Goal: Information Seeking & Learning: Check status

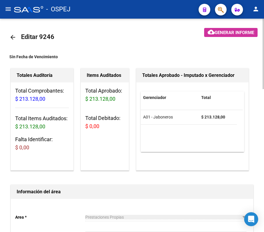
click at [13, 37] on mat-icon "arrow_back" at bounding box center [12, 37] width 7 height 7
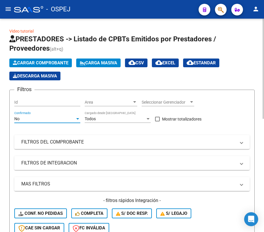
click at [53, 118] on div "No" at bounding box center [44, 119] width 61 height 5
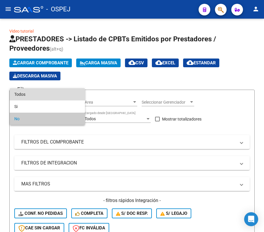
click at [57, 95] on span "Todos" at bounding box center [47, 94] width 66 height 12
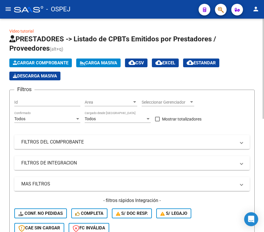
click at [10, 118] on form "Filtros Id Area Area Seleccionar Gerenciador Seleccionar Gerenciador Todos Conf…" at bounding box center [131, 171] width 245 height 163
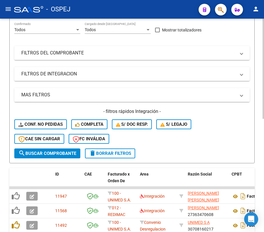
scroll to position [78, 0]
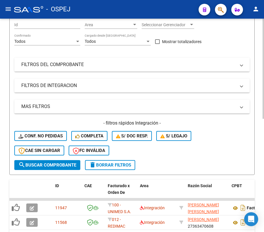
drag, startPoint x: 43, startPoint y: 52, endPoint x: 43, endPoint y: 59, distance: 6.7
click at [43, 59] on div "Filtros Id Area Area Seleccionar Gerenciador Seleccionar Gerenciador Todos Conf…" at bounding box center [131, 88] width 235 height 143
click at [43, 59] on mat-expansion-panel-header "FILTROS DEL COMPROBANTE" at bounding box center [131, 65] width 235 height 14
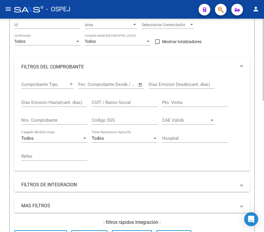
click at [6, 69] on div "Video tutorial PRESTADORES -> Listado de CPBTs Emitidos por Prestadores / Prove…" at bounding box center [132, 216] width 264 height 550
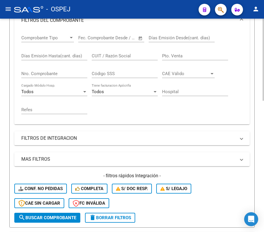
scroll to position [140, 0]
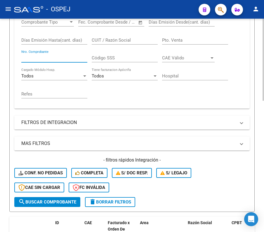
click at [40, 58] on input "Nro. Comprobante" at bounding box center [54, 57] width 66 height 5
type input "11322"
click at [4, 76] on div "Video tutorial PRESTADORES -> Listado de CPBTs Emitidos por Prestadores / Prove…" at bounding box center [132, 95] width 264 height 433
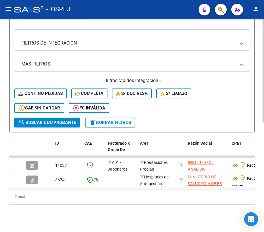
scroll to position [225, 0]
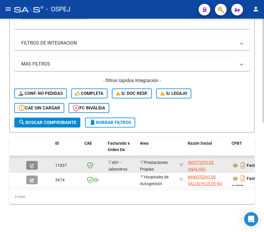
click at [32, 164] on icon "button" at bounding box center [32, 166] width 4 height 4
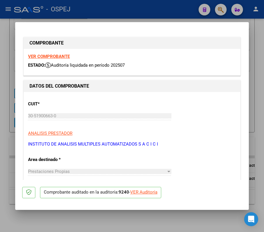
click at [152, 191] on div "VER Auditoría" at bounding box center [143, 192] width 27 height 7
type input "$ 0,00"
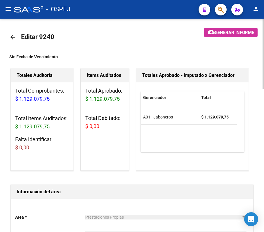
click at [10, 99] on div "Totales Auditoría Total Comprobantes: $ 1.129.079,75 Total Items Auditados: $ 1…" at bounding box center [41, 119] width 65 height 105
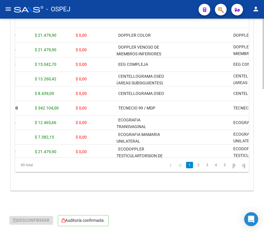
scroll to position [0, 93]
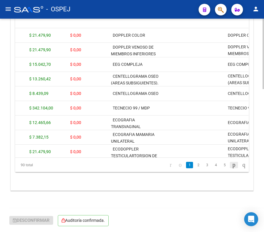
click at [231, 163] on icon "go to next page" at bounding box center [233, 165] width 5 height 7
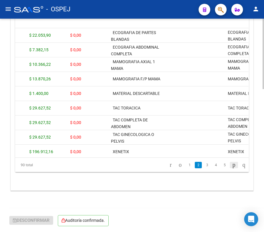
click at [231, 167] on icon "go to next page" at bounding box center [233, 165] width 5 height 7
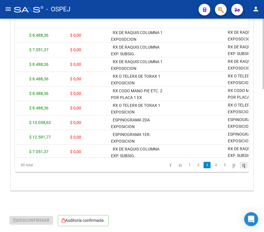
click at [241, 164] on icon "go to last page" at bounding box center [243, 165] width 5 height 7
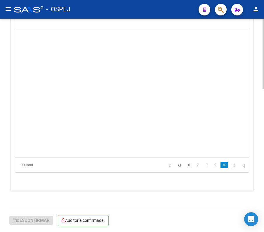
scroll to position [1181, 93]
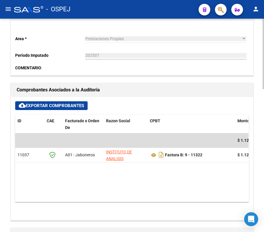
scroll to position [217, 0]
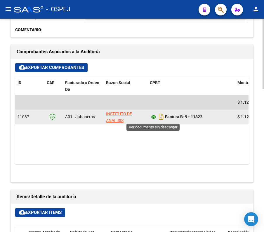
click at [151, 116] on icon at bounding box center [154, 117] width 8 height 7
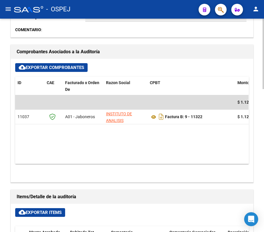
click at [204, 192] on div "Items/Detalle de la auditoría" at bounding box center [132, 197] width 242 height 14
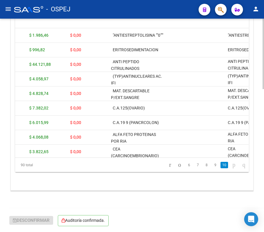
scroll to position [419, 0]
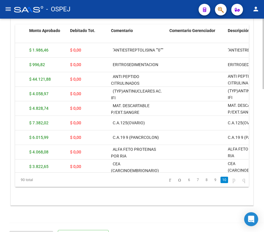
click at [231, 181] on icon "go to next page" at bounding box center [233, 179] width 5 height 7
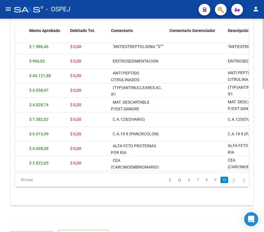
scroll to position [1191, 93]
click at [177, 182] on icon "go to previous page" at bounding box center [179, 179] width 5 height 7
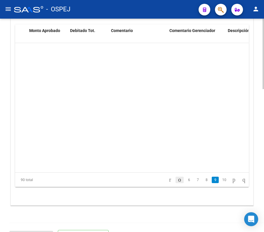
scroll to position [1050, 93]
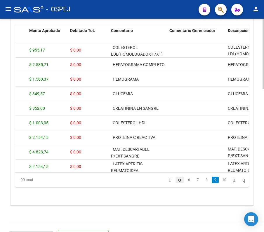
click at [177, 182] on icon "go to previous page" at bounding box center [179, 179] width 5 height 7
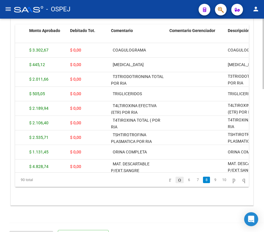
click at [177, 182] on icon "go to previous page" at bounding box center [179, 179] width 5 height 7
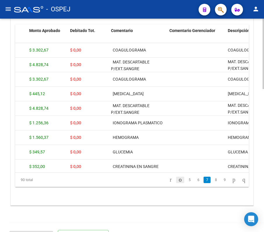
click at [178, 182] on icon "go to previous page" at bounding box center [180, 179] width 5 height 7
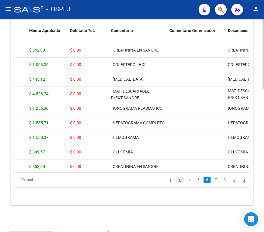
click at [178, 182] on icon "go to previous page" at bounding box center [180, 179] width 5 height 7
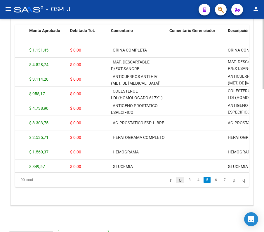
click at [178, 182] on icon "go to previous page" at bounding box center [180, 179] width 5 height 7
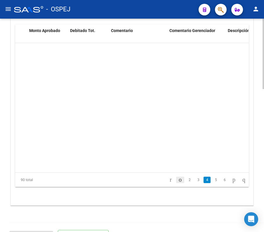
scroll to position [394, 93]
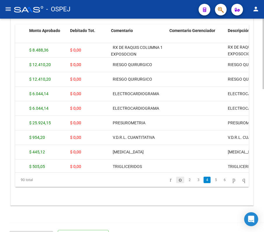
click at [178, 182] on icon "go to previous page" at bounding box center [180, 179] width 5 height 7
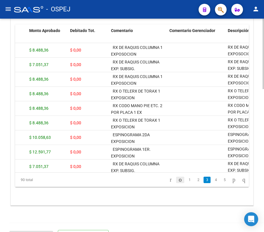
click at [178, 182] on icon "go to previous page" at bounding box center [180, 179] width 5 height 7
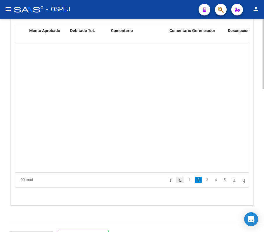
scroll to position [131, 93]
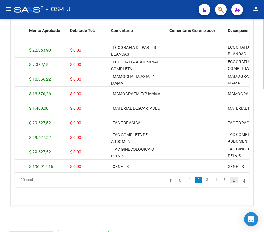
click at [231, 181] on icon "go to next page" at bounding box center [233, 179] width 5 height 7
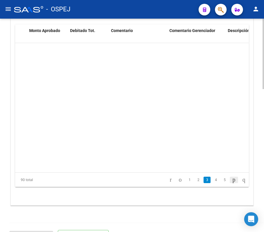
scroll to position [263, 93]
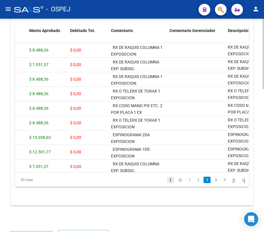
click at [169, 178] on icon "go to first page" at bounding box center [171, 179] width 4 height 7
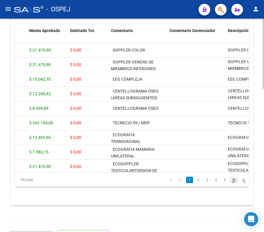
click at [231, 183] on icon "go to next page" at bounding box center [233, 179] width 5 height 7
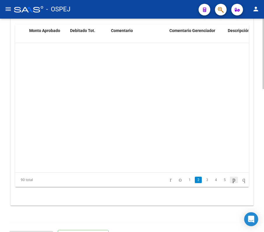
scroll to position [131, 93]
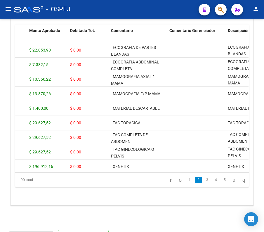
click at [154, 6] on div "- OSPEJ" at bounding box center [104, 9] width 180 height 13
drag, startPoint x: 262, startPoint y: 162, endPoint x: 254, endPoint y: 67, distance: 96.0
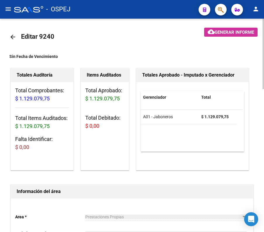
scroll to position [0, 0]
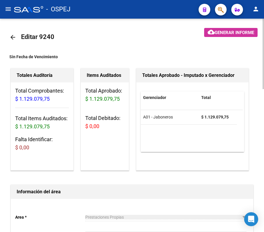
click at [18, 36] on link "arrow_back" at bounding box center [15, 37] width 12 height 14
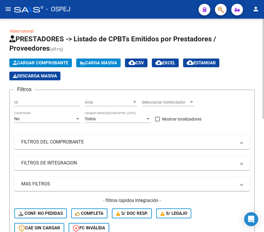
click at [40, 115] on div "No Confirmado" at bounding box center [47, 117] width 66 height 12
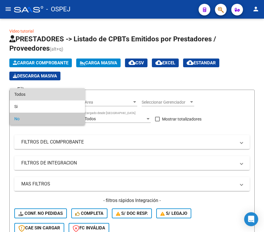
click at [40, 95] on span "Todos" at bounding box center [47, 94] width 66 height 12
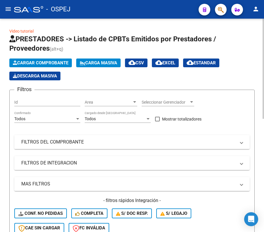
click at [32, 140] on mat-panel-title "FILTROS DEL COMPROBANTE" at bounding box center [128, 142] width 214 height 6
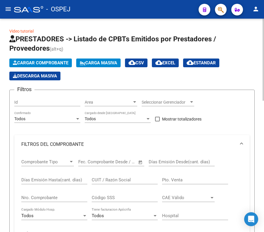
click at [49, 198] on input "Nro. Comprobante" at bounding box center [54, 197] width 66 height 5
click at [8, 185] on div "Video tutorial PRESTADORES -> Listado de CPBTs Emitidos por Prestadores / Prove…" at bounding box center [132, 235] width 264 height 433
click at [248, 46] on h1 "PRESTADORES -> Listado de CPBTs Emitidos por Prestadores / Proveedores (alt+q)" at bounding box center [131, 44] width 245 height 20
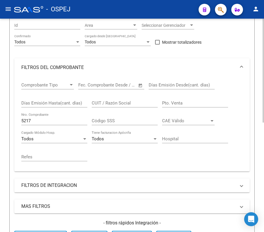
scroll to position [78, 0]
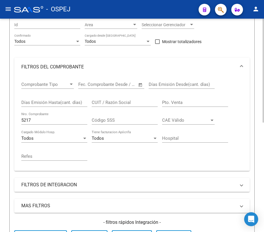
click at [41, 122] on input "5217" at bounding box center [54, 120] width 66 height 5
type input "464"
click at [8, 114] on div "Video tutorial PRESTADORES -> Listado de CPBTs Emitidos por Prestadores / Prove…" at bounding box center [132, 165] width 264 height 448
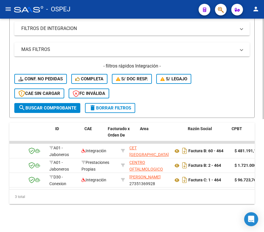
scroll to position [0, 0]
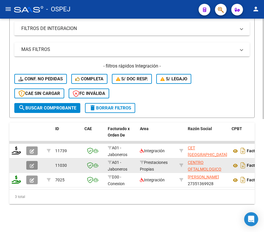
click at [31, 164] on icon "button" at bounding box center [32, 166] width 4 height 4
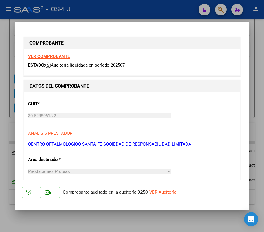
click at [167, 192] on div "VER Auditoría" at bounding box center [162, 192] width 27 height 7
type input "$ 0,00"
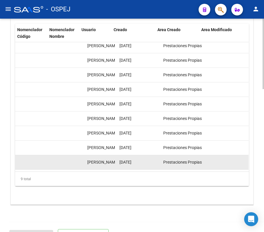
scroll to position [10, 560]
drag, startPoint x: 242, startPoint y: 154, endPoint x: 140, endPoint y: 162, distance: 102.4
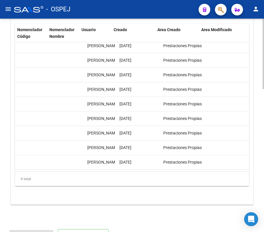
click at [195, 176] on div "9 total" at bounding box center [131, 179] width 233 height 15
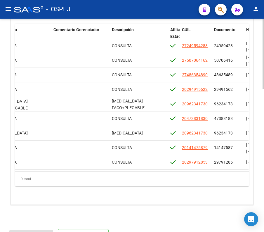
scroll to position [0, 209]
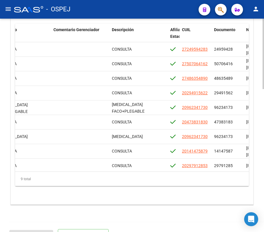
click at [160, 22] on div "cloud_download Exportar Items Id Gerenciador Monto Item Monto Aprobado Debitado…" at bounding box center [132, 103] width 242 height 204
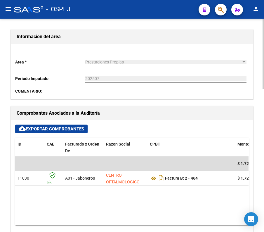
scroll to position [171, 0]
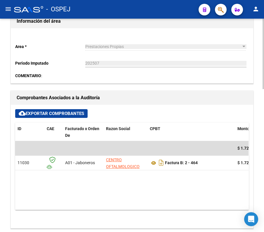
click at [192, 25] on h1 "Información del área" at bounding box center [132, 21] width 230 height 9
click at [199, 43] on div "Prestaciones Propias Seleccionar area" at bounding box center [165, 45] width 161 height 12
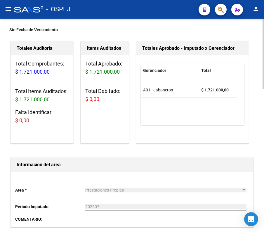
scroll to position [0, 0]
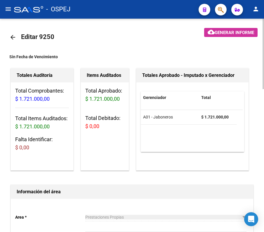
click at [13, 40] on mat-icon "arrow_back" at bounding box center [12, 37] width 7 height 7
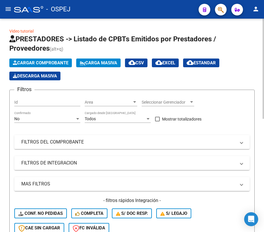
click at [65, 111] on div "No Confirmado" at bounding box center [47, 117] width 66 height 12
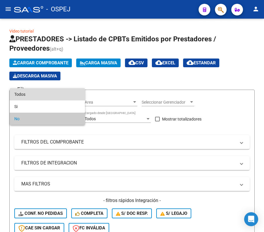
click at [61, 96] on span "Todos" at bounding box center [47, 94] width 66 height 12
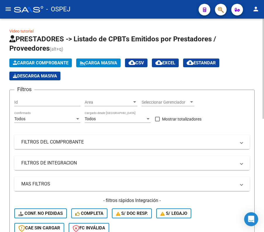
click at [71, 139] on mat-panel-title "FILTROS DEL COMPROBANTE" at bounding box center [128, 142] width 214 height 6
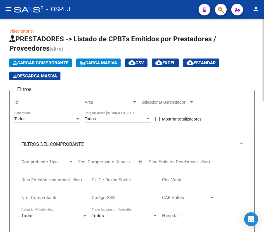
click at [48, 200] on input "Nro. Comprobante" at bounding box center [54, 197] width 66 height 5
type input "10075"
click at [7, 170] on div "Video tutorial PRESTADORES -> Listado de CPBTs Emitidos por Prestadores / Prove…" at bounding box center [132, 228] width 264 height 419
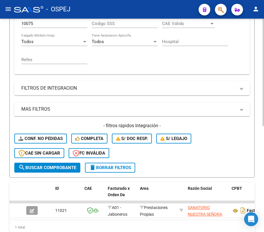
scroll to position [211, 0]
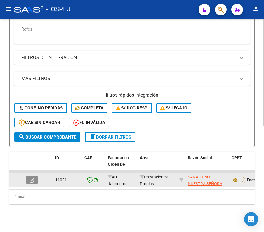
click at [35, 176] on button "button" at bounding box center [31, 180] width 11 height 9
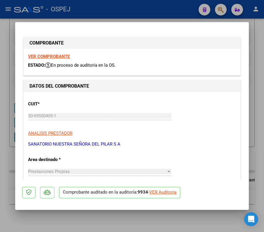
click at [162, 191] on div "VER Auditoría" at bounding box center [162, 192] width 27 height 7
type input "$ 0,00"
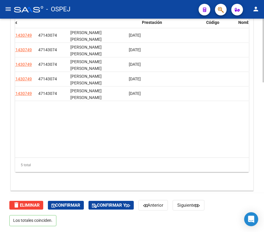
scroll to position [0, 390]
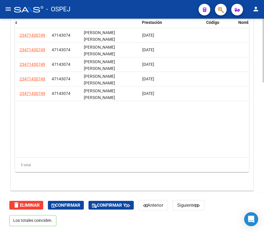
click at [176, 138] on datatable-body "126110 A01 - Jaboneros $ 29.701,09 $ 29.701,09 $ 0,00 [MEDICAL_DATA] 40 mg IV f…" at bounding box center [131, 93] width 233 height 130
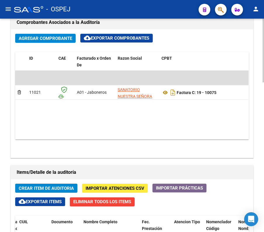
scroll to position [236, 0]
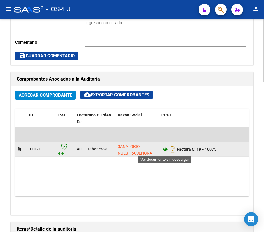
click at [167, 149] on icon at bounding box center [165, 149] width 8 height 7
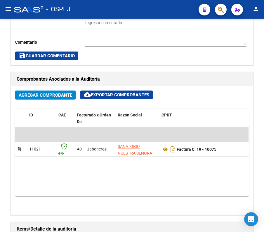
click at [140, 11] on div "- OSPEJ" at bounding box center [104, 9] width 180 height 13
click at [259, 151] on div "arrow_back Editar 9934 cloud_download Generar informe Puede notificar al gerenc…" at bounding box center [132, 139] width 264 height 713
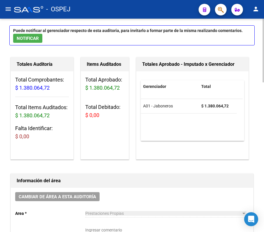
scroll to position [0, 0]
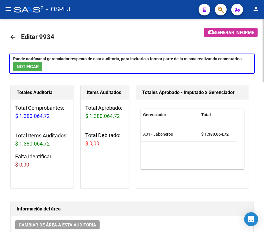
click at [11, 40] on mat-icon "arrow_back" at bounding box center [12, 37] width 7 height 7
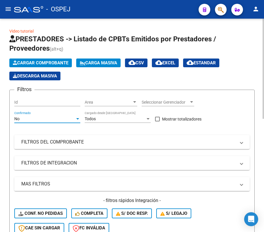
click at [52, 119] on div "No" at bounding box center [44, 119] width 61 height 5
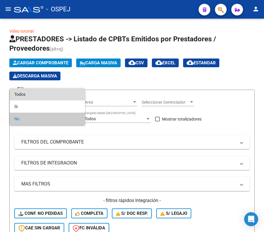
click at [40, 96] on span "Todos" at bounding box center [47, 94] width 66 height 12
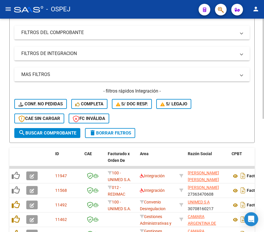
scroll to position [109, 0]
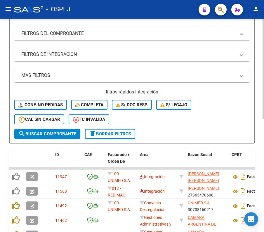
click at [24, 32] on mat-panel-title "FILTROS DEL COMPROBANTE" at bounding box center [128, 33] width 214 height 6
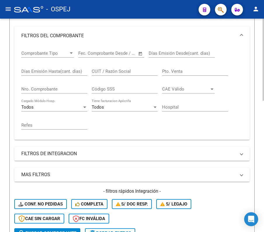
click at [8, 69] on div "Video tutorial PRESTADORES -> Listado de CPBTs Emitidos por Prestadores / Prove…" at bounding box center [132, 185] width 264 height 550
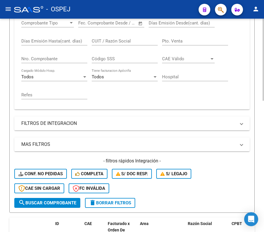
scroll to position [140, 0]
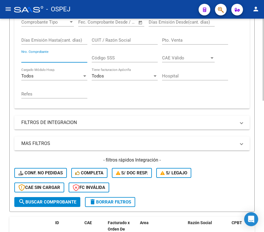
click at [64, 58] on input "Nro. Comprobante" at bounding box center [54, 57] width 66 height 5
click at [7, 61] on div "Video tutorial PRESTADORES -> Listado de CPBTs Emitidos por Prestadores / Prove…" at bounding box center [132, 86] width 264 height 415
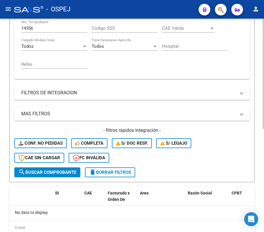
scroll to position [169, 0]
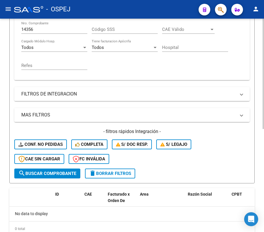
click at [39, 28] on input "14356" at bounding box center [54, 29] width 66 height 5
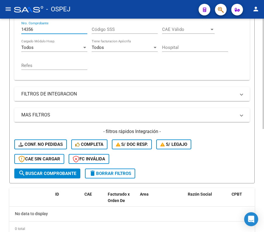
click at [39, 28] on input "14356" at bounding box center [54, 29] width 66 height 5
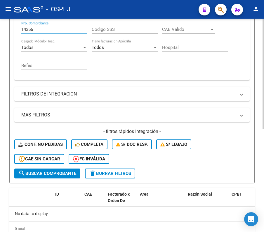
click at [39, 28] on input "14356" at bounding box center [54, 29] width 66 height 5
type input "1"
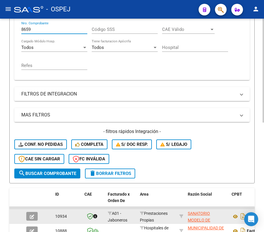
type input "8659"
click at [27, 212] on button "button" at bounding box center [31, 216] width 11 height 9
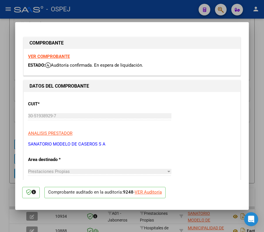
click at [21, 32] on mat-dialog-content "COMPROBANTE VER COMPROBANTE ESTADO: Auditoría confirmada. En espera de liquidac…" at bounding box center [131, 104] width 233 height 151
click at [149, 195] on div "VER Auditoría" at bounding box center [147, 192] width 27 height 7
type input "$ 0,00"
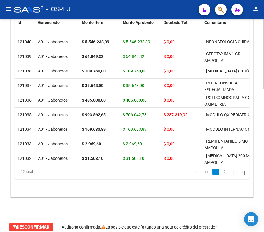
scroll to position [435, 0]
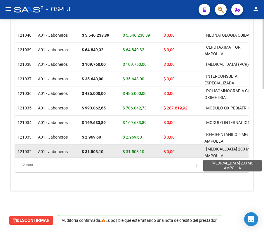
click at [241, 151] on span "[MEDICAL_DATA] 200 MG AMPOLLA" at bounding box center [228, 152] width 48 height 11
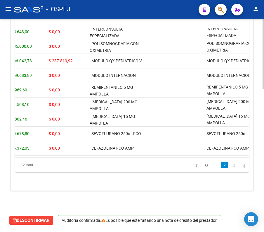
drag, startPoint x: 241, startPoint y: 151, endPoint x: 239, endPoint y: 154, distance: 3.3
click at [239, 154] on datatable-body "121037 A01 - Jaboneros $ 35.643,00 $ 35.643,00 $ 0,00 INTERCONSULTA ESPECIALIZA…" at bounding box center [131, 93] width 233 height 130
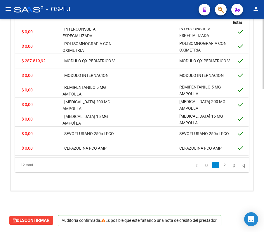
scroll to position [53, 146]
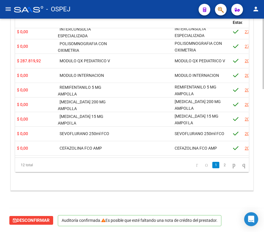
click at [250, 133] on div "cloud_download Exportar Items Id Gerenciador Monto Item Monto Aprobado Debitado…" at bounding box center [132, 89] width 242 height 204
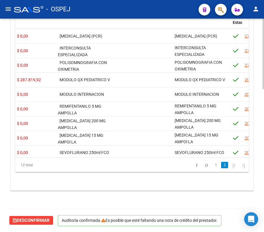
scroll to position [14, 146]
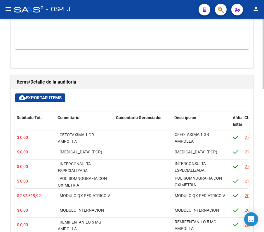
scroll to position [248, 0]
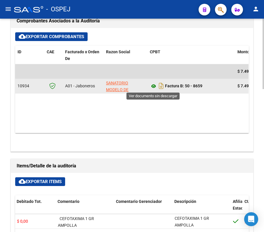
click at [151, 86] on icon at bounding box center [154, 86] width 8 height 7
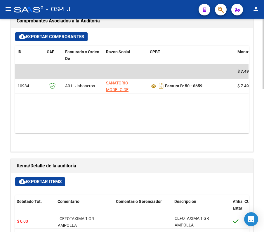
click at [4, 55] on div "arrow_back Editar 9248 cloud_download Generar informe Sin Fecha de Vencimiento …" at bounding box center [132, 95] width 264 height 648
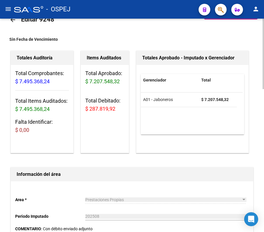
scroll to position [0, 0]
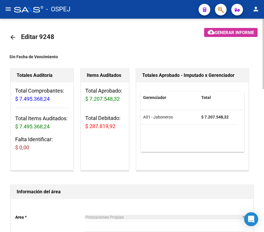
click at [11, 32] on link "arrow_back" at bounding box center [15, 37] width 12 height 14
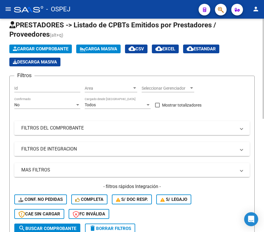
scroll to position [15, 0]
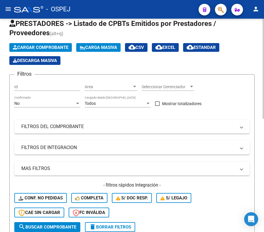
click at [34, 98] on div "No Confirmado" at bounding box center [47, 102] width 66 height 12
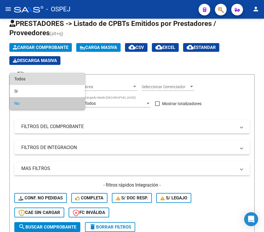
click at [31, 77] on span "Todos" at bounding box center [47, 79] width 66 height 12
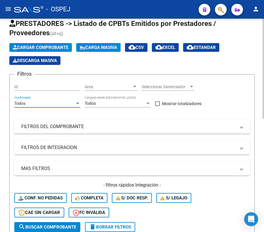
click at [3, 89] on div "Video tutorial PRESTADORES -> Listado de CPBTs Emitidos por Prestadores / Prove…" at bounding box center [132, 228] width 264 height 451
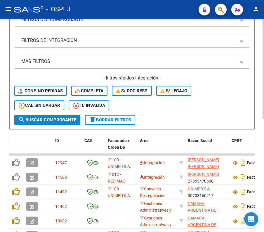
scroll to position [109, 0]
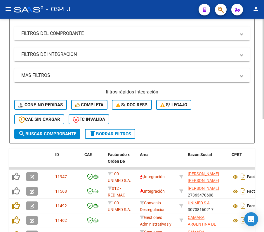
click at [38, 36] on mat-panel-title "FILTROS DEL COMPROBANTE" at bounding box center [128, 33] width 214 height 6
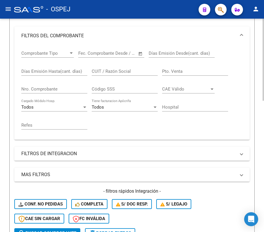
click at [5, 50] on div "Video tutorial PRESTADORES -> Listado de CPBTs Emitidos por Prestadores / Prove…" at bounding box center [132, 185] width 264 height 550
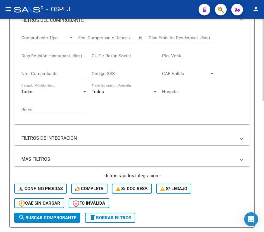
scroll to position [140, 0]
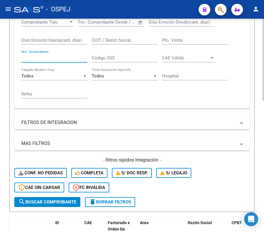
click at [35, 57] on input "Nro. Comprobante" at bounding box center [54, 57] width 66 height 5
type input "8651"
click at [2, 66] on div "Video tutorial PRESTADORES -> Listado de CPBTs Emitidos por Prestadores / Prove…" at bounding box center [132, 88] width 264 height 419
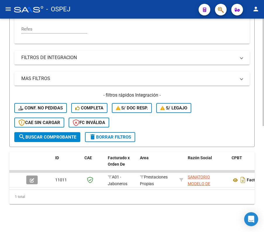
scroll to position [211, 0]
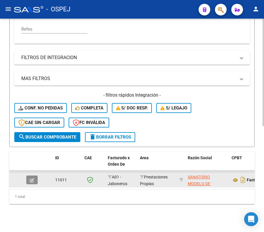
click at [33, 179] on icon "button" at bounding box center [32, 181] width 4 height 4
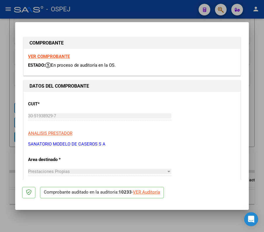
click at [147, 199] on p "Comprobante auditado en la auditoría: 10233 - VER Auditoría" at bounding box center [102, 192] width 124 height 11
click at [147, 195] on div "VER Auditoría" at bounding box center [146, 192] width 27 height 7
type input "$ 0,00"
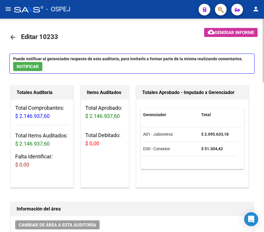
click at [217, 184] on div "Gerenciador Total A01 - Jaboneros $ 2.095.633,18 D30 - Conexion $ 51.304,42" at bounding box center [192, 144] width 112 height 88
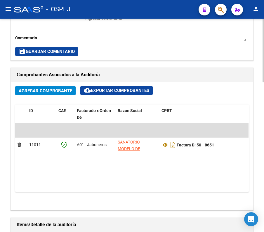
scroll to position [277, 0]
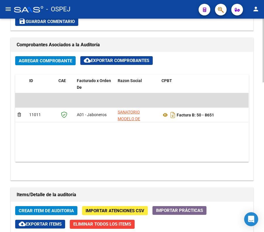
click at [240, 120] on div "arrow_back Editar 10233 cloud_download Generar informe Puede notificar al geren…" at bounding box center [132, 104] width 265 height 713
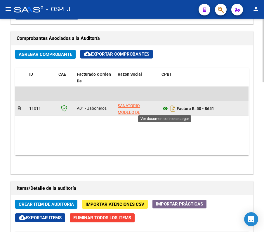
click at [165, 106] on div "Factura B: 50 - 8651" at bounding box center [202, 108] width 83 height 9
click at [165, 106] on icon at bounding box center [165, 108] width 8 height 7
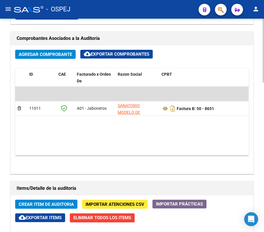
click at [256, 106] on div "arrow_back Editar 10233 cloud_download Generar informe Puede notificar al geren…" at bounding box center [132, 98] width 264 height 713
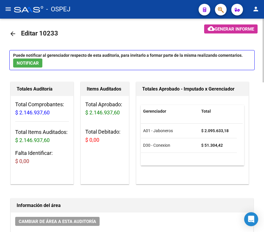
scroll to position [0, 0]
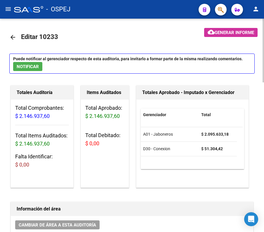
click at [11, 36] on mat-icon "arrow_back" at bounding box center [12, 37] width 7 height 7
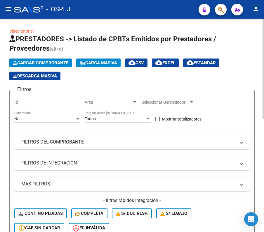
click at [48, 115] on div "No Confirmado" at bounding box center [47, 117] width 66 height 12
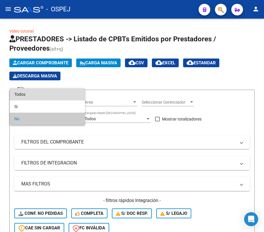
click at [50, 98] on span "Todos" at bounding box center [47, 94] width 66 height 12
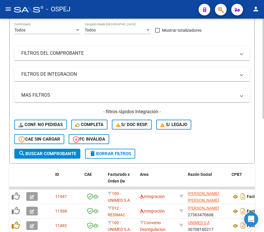
scroll to position [109, 0]
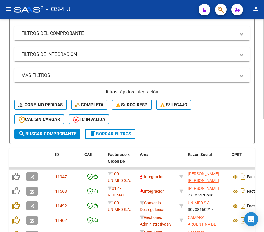
click at [40, 32] on mat-panel-title "FILTROS DEL COMPROBANTE" at bounding box center [128, 33] width 214 height 6
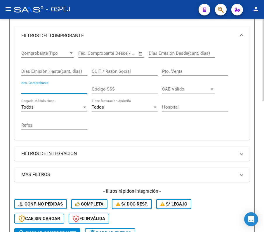
click at [60, 89] on input "Nro. Comprobante" at bounding box center [54, 89] width 66 height 5
type input "5782"
click at [4, 77] on div "Video tutorial PRESTADORES -> Listado de CPBTs Emitidos por Prestadores / Prove…" at bounding box center [132, 185] width 264 height 550
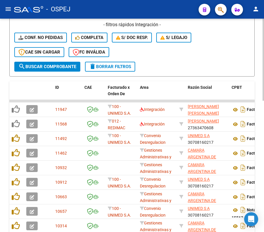
scroll to position [311, 0]
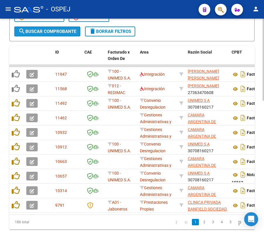
click at [37, 31] on span "search Buscar Comprobante" at bounding box center [47, 31] width 58 height 5
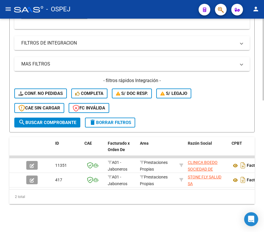
scroll to position [225, 0]
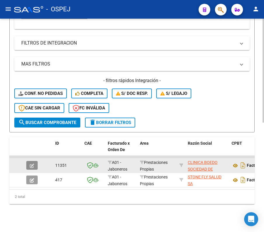
click at [31, 164] on icon "button" at bounding box center [32, 166] width 4 height 4
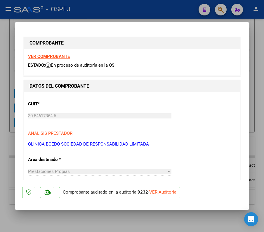
click at [158, 191] on div "VER Auditoría" at bounding box center [162, 192] width 27 height 7
type input "$ 0,00"
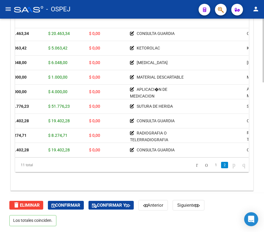
scroll to position [39, 93]
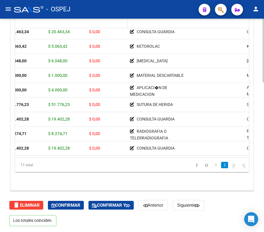
click at [111, 25] on datatable-header-cell "Debitado Tot." at bounding box center [107, 23] width 41 height 26
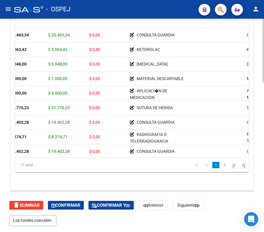
scroll to position [0, 93]
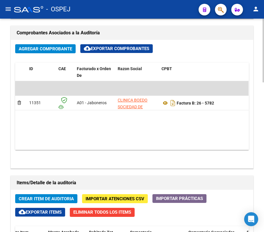
scroll to position [251, 0]
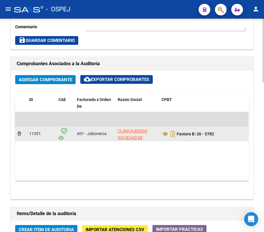
click at [164, 131] on div "Factura B: 26 - 5782" at bounding box center [202, 134] width 83 height 9
click at [164, 132] on icon at bounding box center [165, 134] width 8 height 7
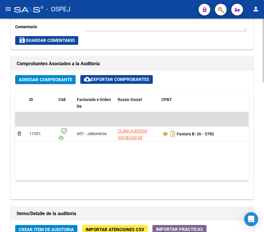
click at [256, 84] on div "arrow_back Editar 9232 cloud_download Generar informe Puede notificar al gerenc…" at bounding box center [132, 123] width 264 height 713
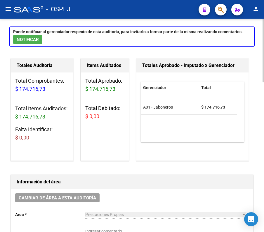
scroll to position [0, 0]
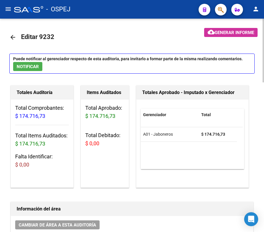
click at [11, 41] on link "arrow_back" at bounding box center [15, 37] width 12 height 14
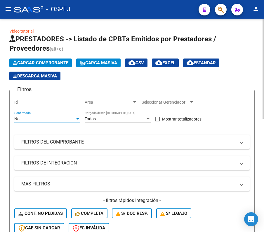
click at [52, 118] on div "No" at bounding box center [44, 119] width 61 height 5
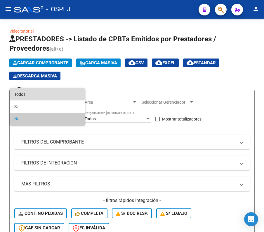
click at [49, 92] on span "Todos" at bounding box center [47, 94] width 66 height 12
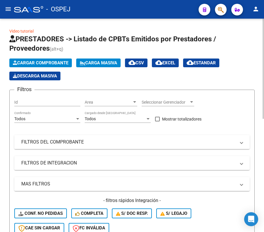
click at [65, 140] on mat-panel-title "FILTROS DEL COMPROBANTE" at bounding box center [128, 142] width 214 height 6
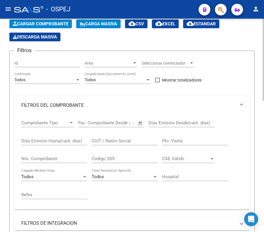
scroll to position [78, 0]
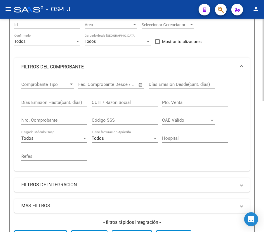
click at [41, 121] on input "Nro. Comprobante" at bounding box center [54, 120] width 66 height 5
type input "8660"
click at [6, 117] on div "Video tutorial PRESTADORES -> Listado de CPBTs Emitidos por Prestadores / Prove…" at bounding box center [132, 150] width 264 height 419
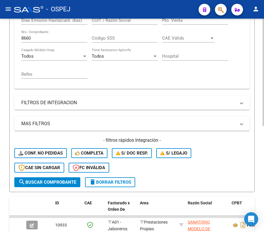
scroll to position [211, 0]
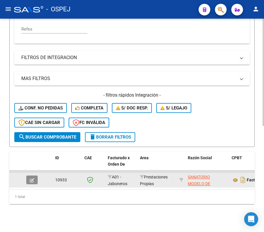
click at [31, 179] on icon "button" at bounding box center [32, 181] width 4 height 4
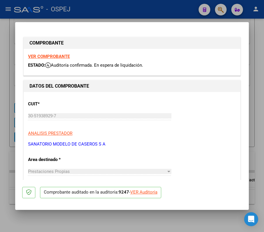
click at [151, 193] on div "VER Auditoría" at bounding box center [143, 192] width 27 height 7
type input "$ 0,00"
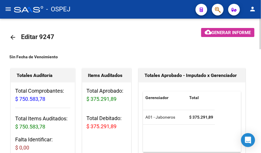
click at [213, 151] on div "Gerenciador Total A01 - Jaboneros $ 375.291,89" at bounding box center [192, 127] width 107 height 88
click at [235, 146] on div "Gerenciador Total A01 - Jaboneros $ 375.291,89" at bounding box center [192, 122] width 98 height 61
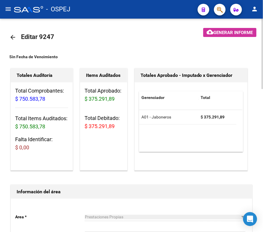
click at [113, 36] on mat-toolbar-row "arrow_back Editar 9247" at bounding box center [94, 37] width 171 height 19
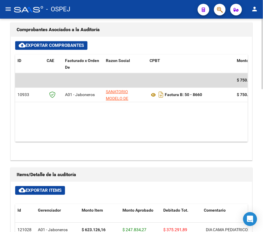
scroll to position [218, 0]
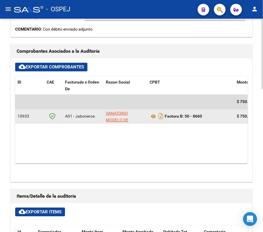
click at [149, 117] on datatable-body-cell "Factura B: 50 - 8660" at bounding box center [191, 116] width 88 height 14
click at [150, 117] on icon at bounding box center [154, 116] width 8 height 7
